Goal: Book appointment/travel/reservation

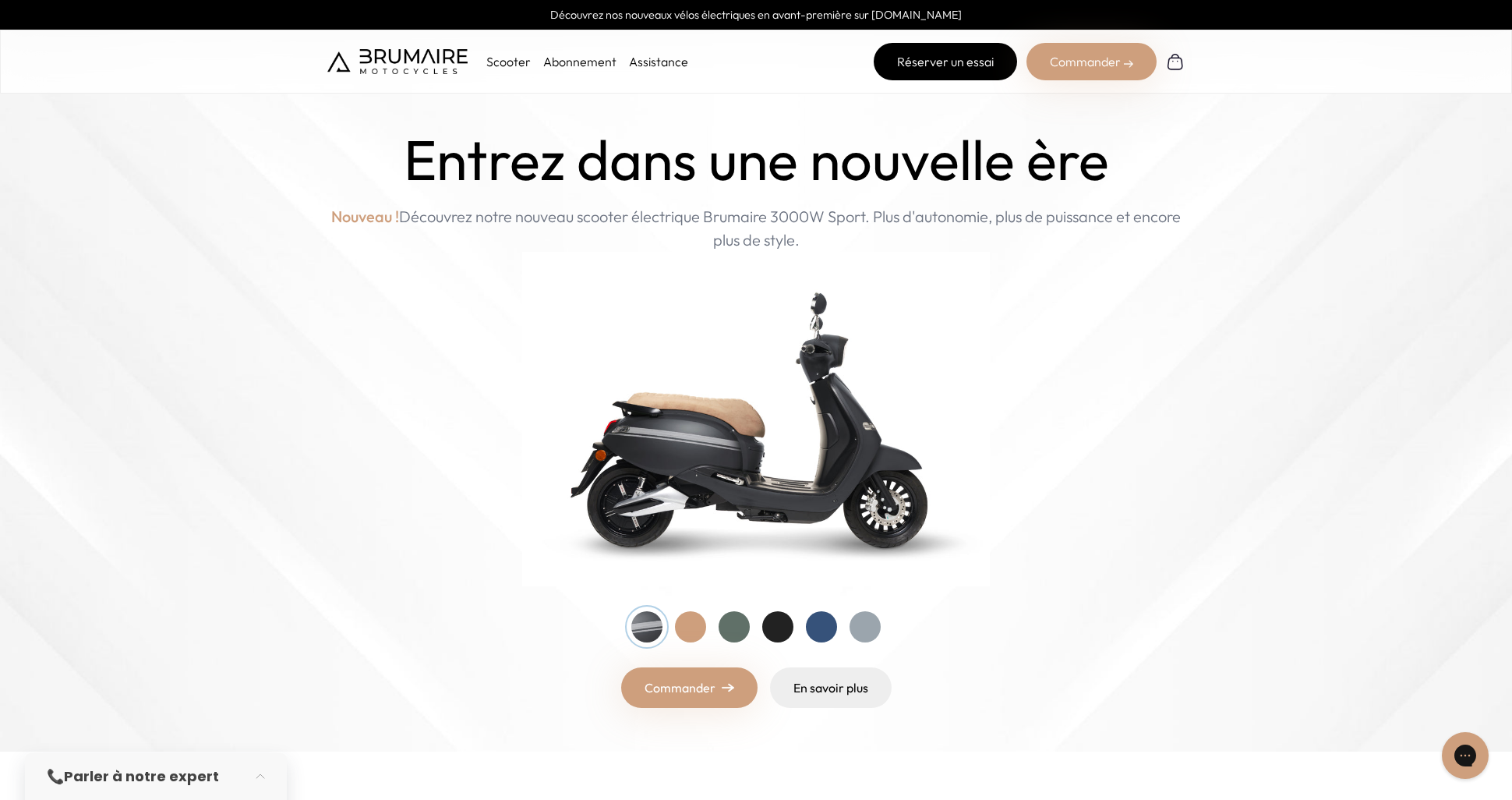
click at [960, 56] on link "Réserver un essai" at bounding box center [945, 61] width 144 height 37
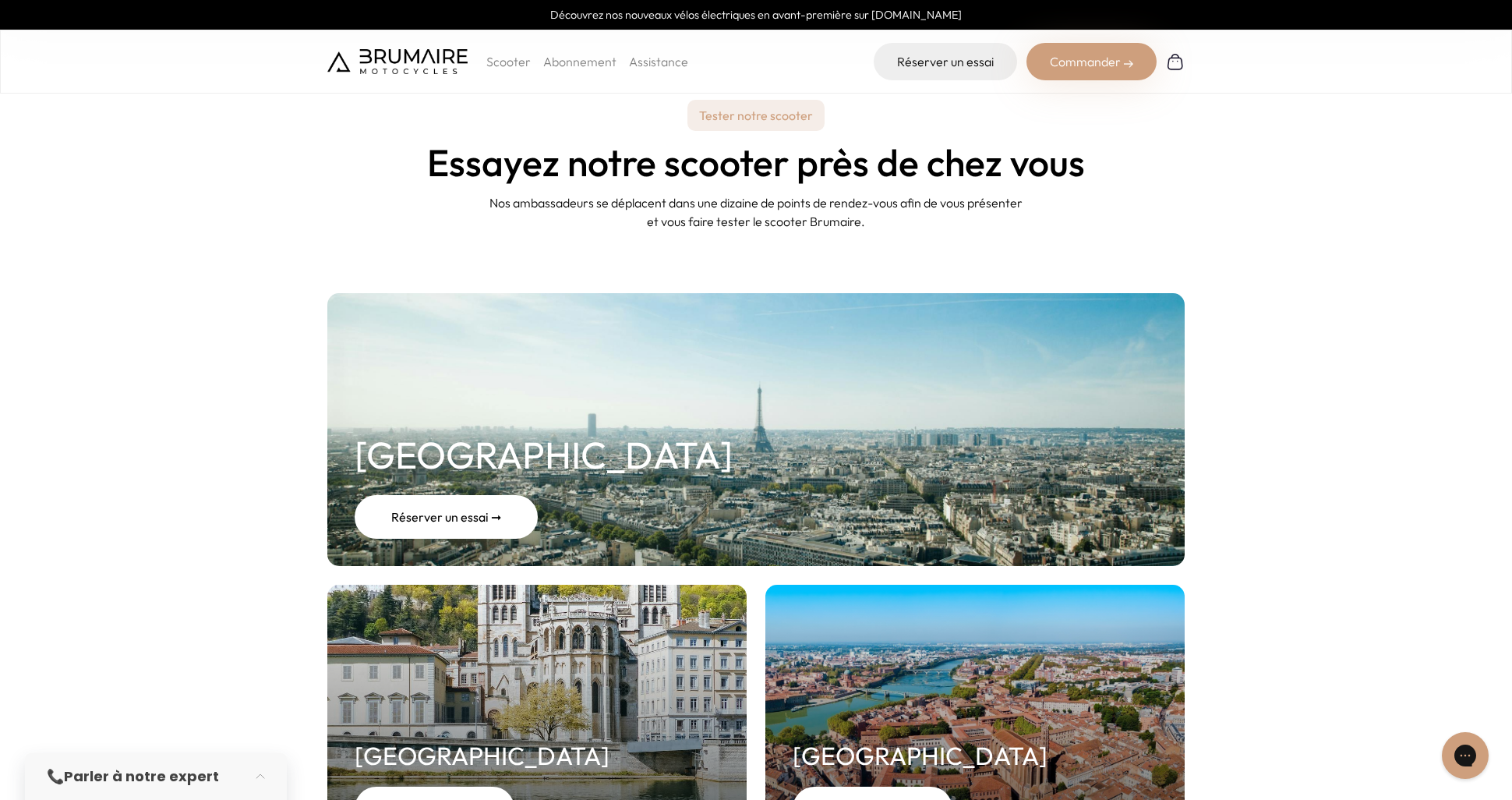
click at [449, 511] on div "Réserver un essai ➞" at bounding box center [446, 517] width 183 height 44
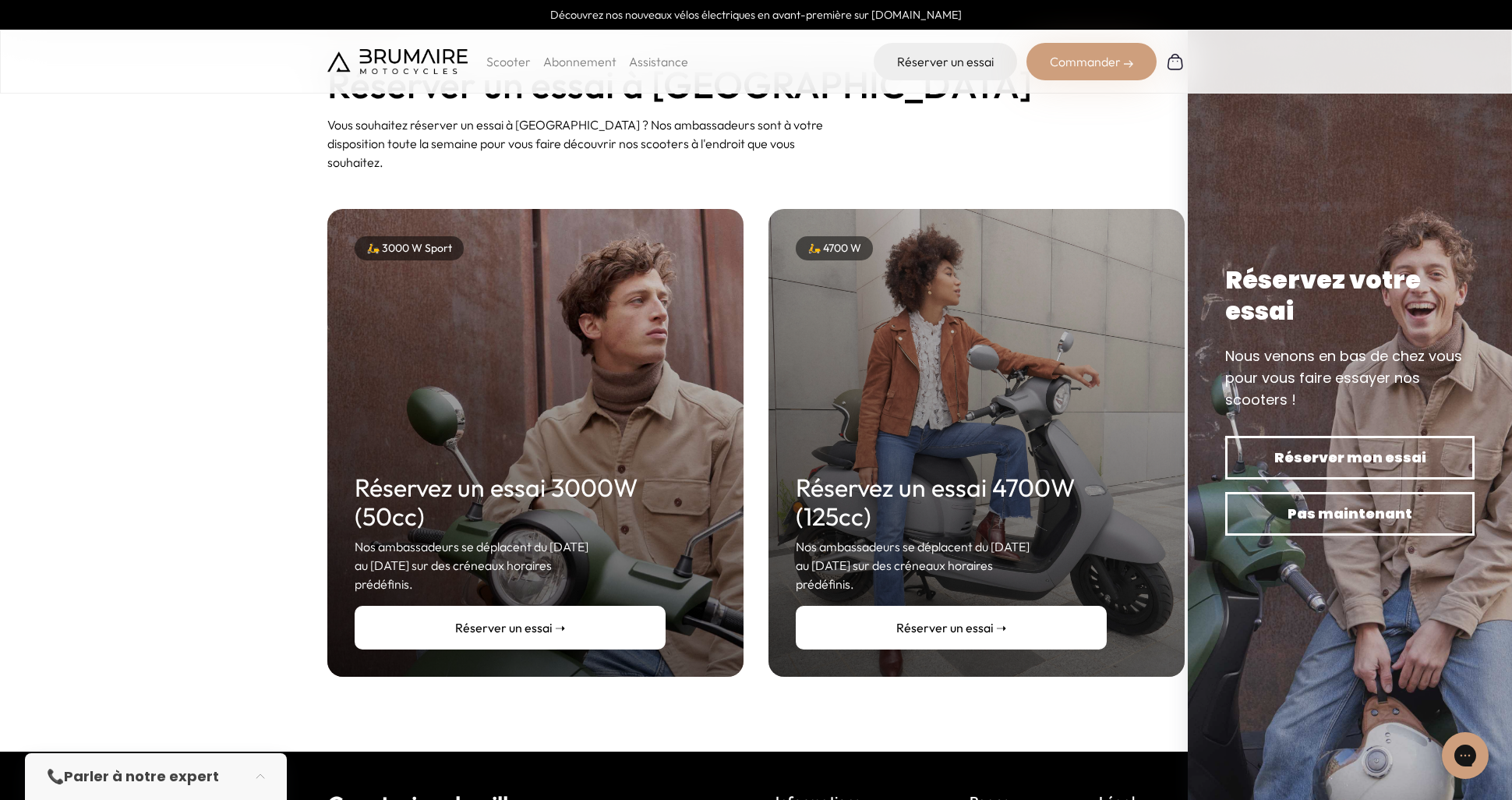
scroll to position [99, 0]
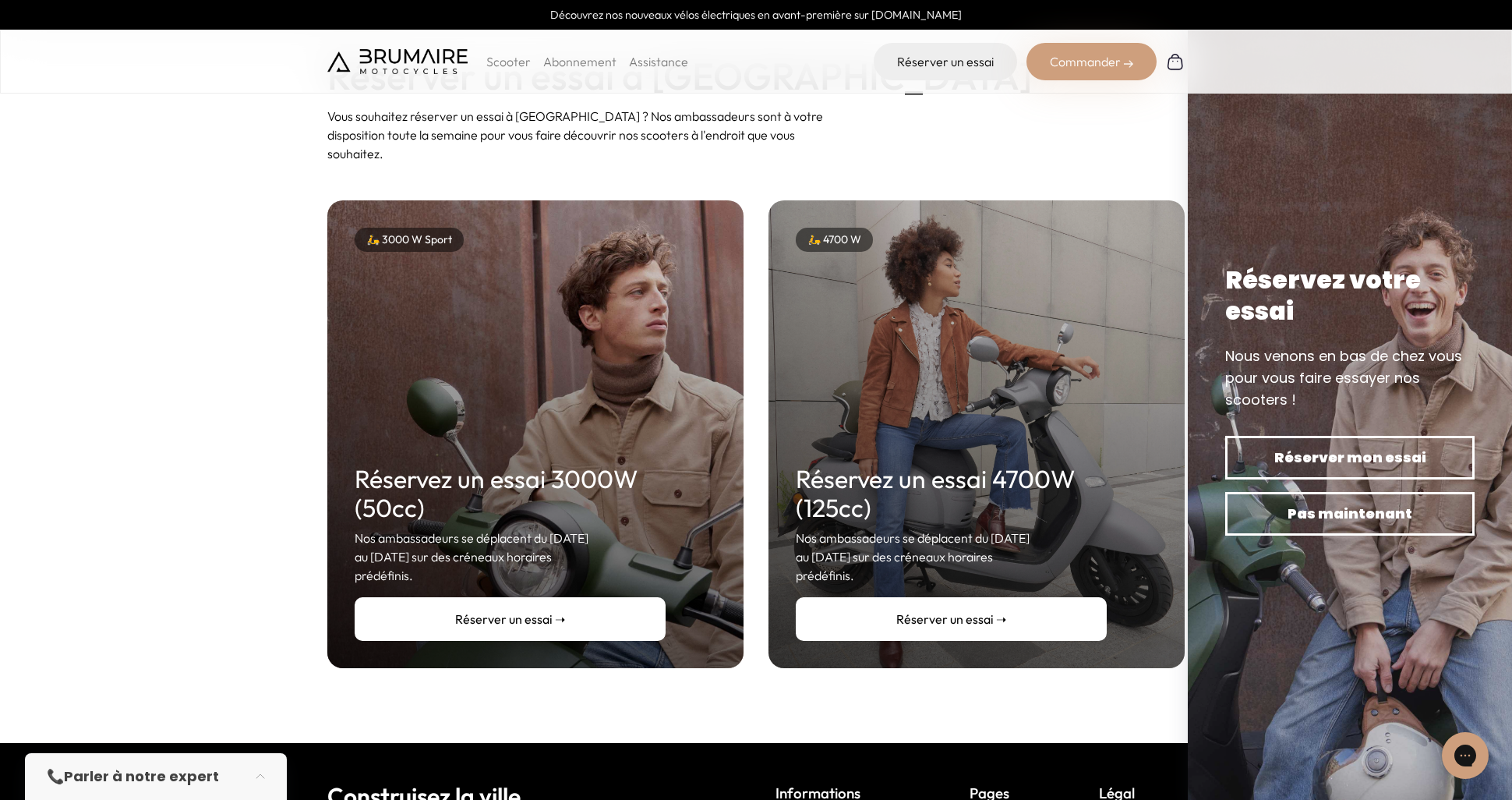
click at [454, 602] on link "Réserver un essai ➝" at bounding box center [510, 619] width 311 height 44
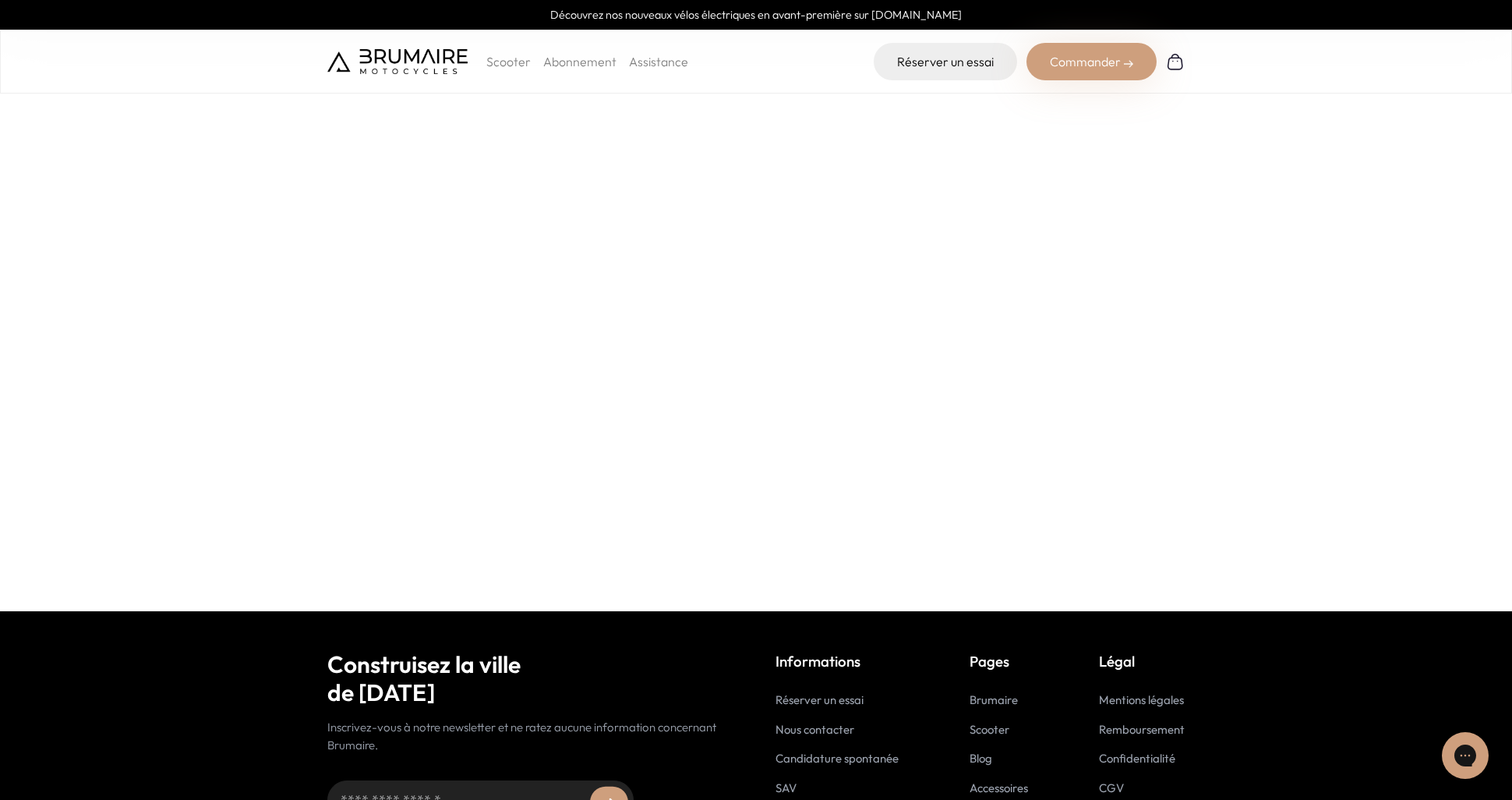
scroll to position [251, 0]
